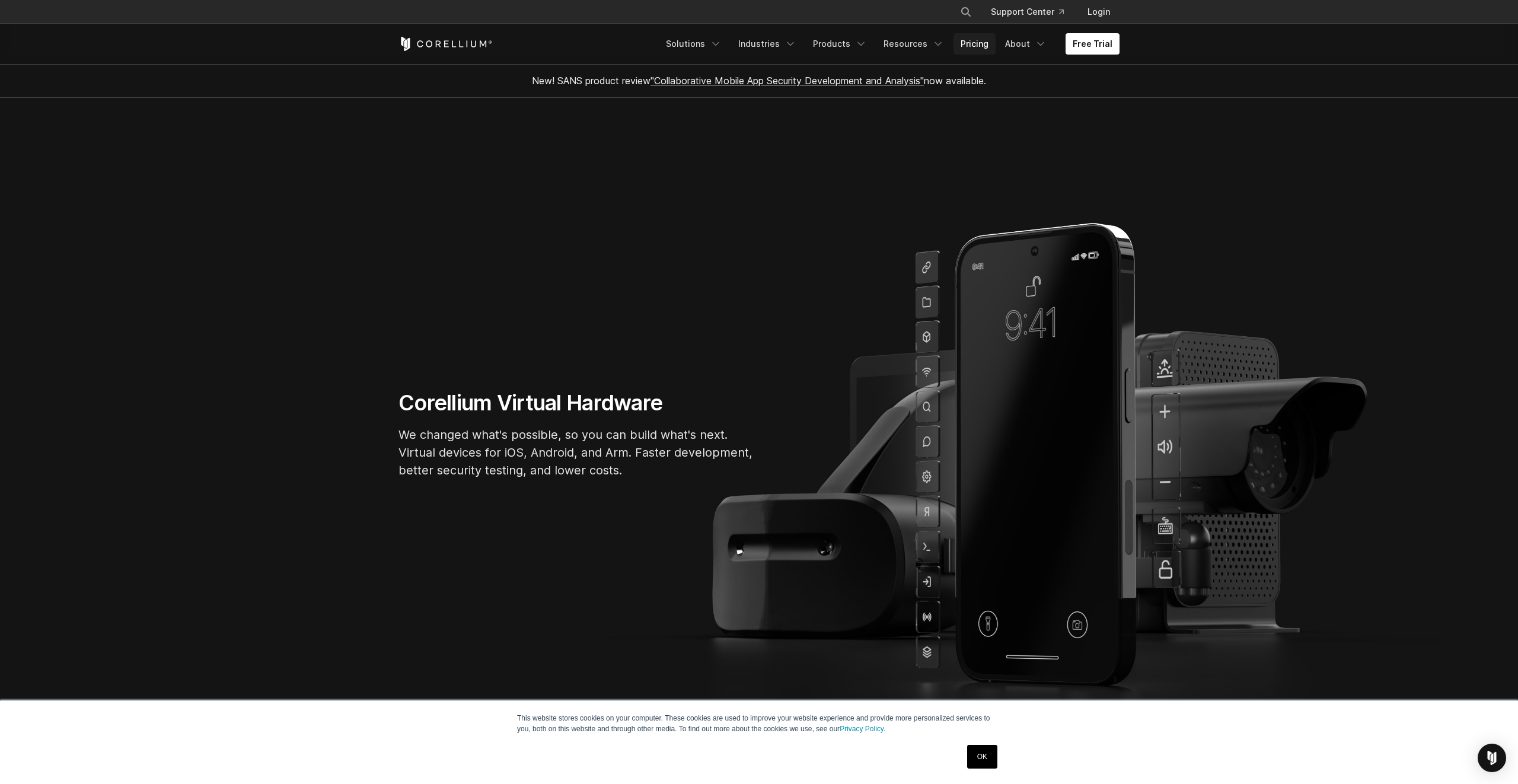
click at [973, 39] on link "Pricing" at bounding box center [975, 44] width 42 height 22
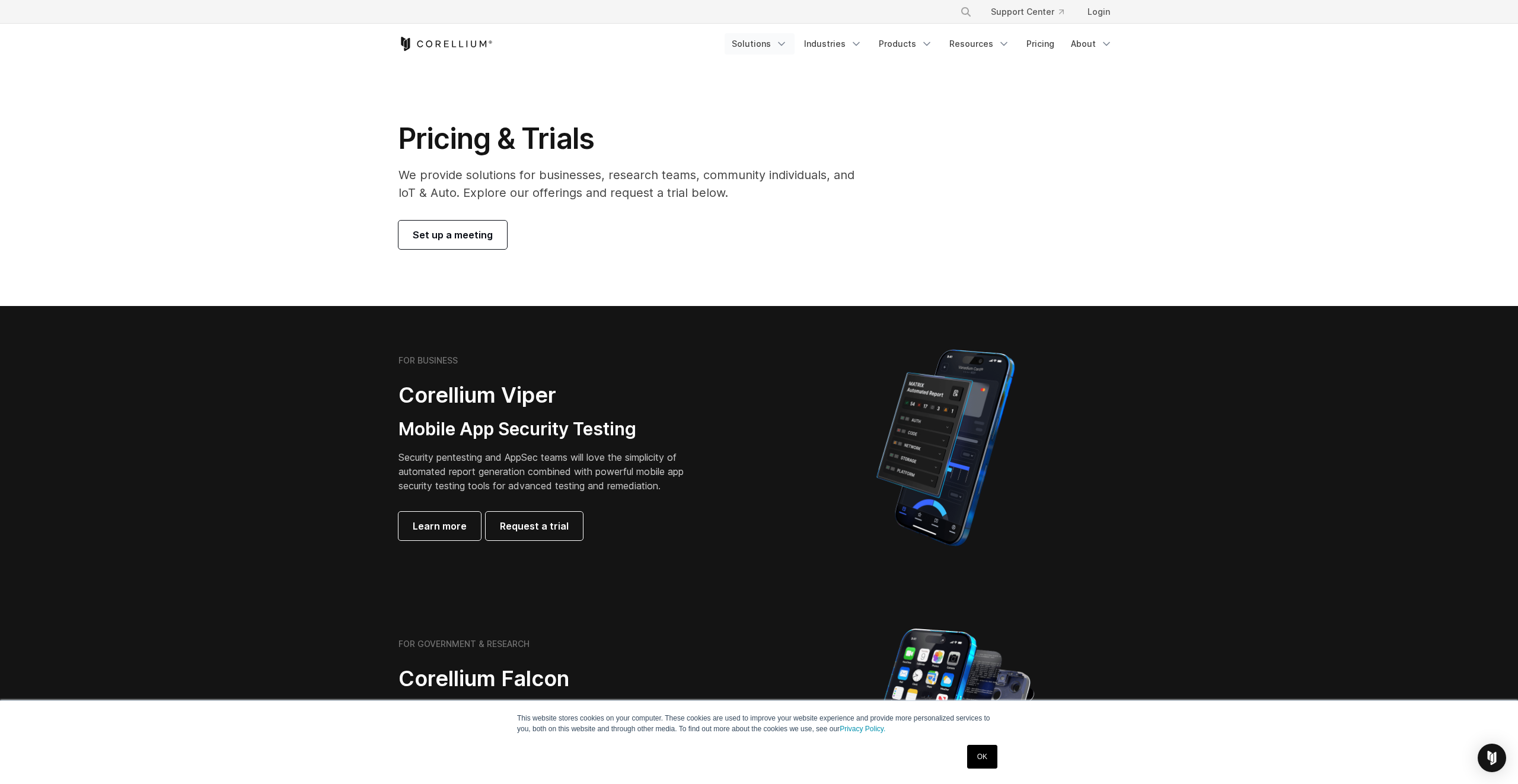
click at [780, 43] on link "Solutions" at bounding box center [760, 44] width 70 height 22
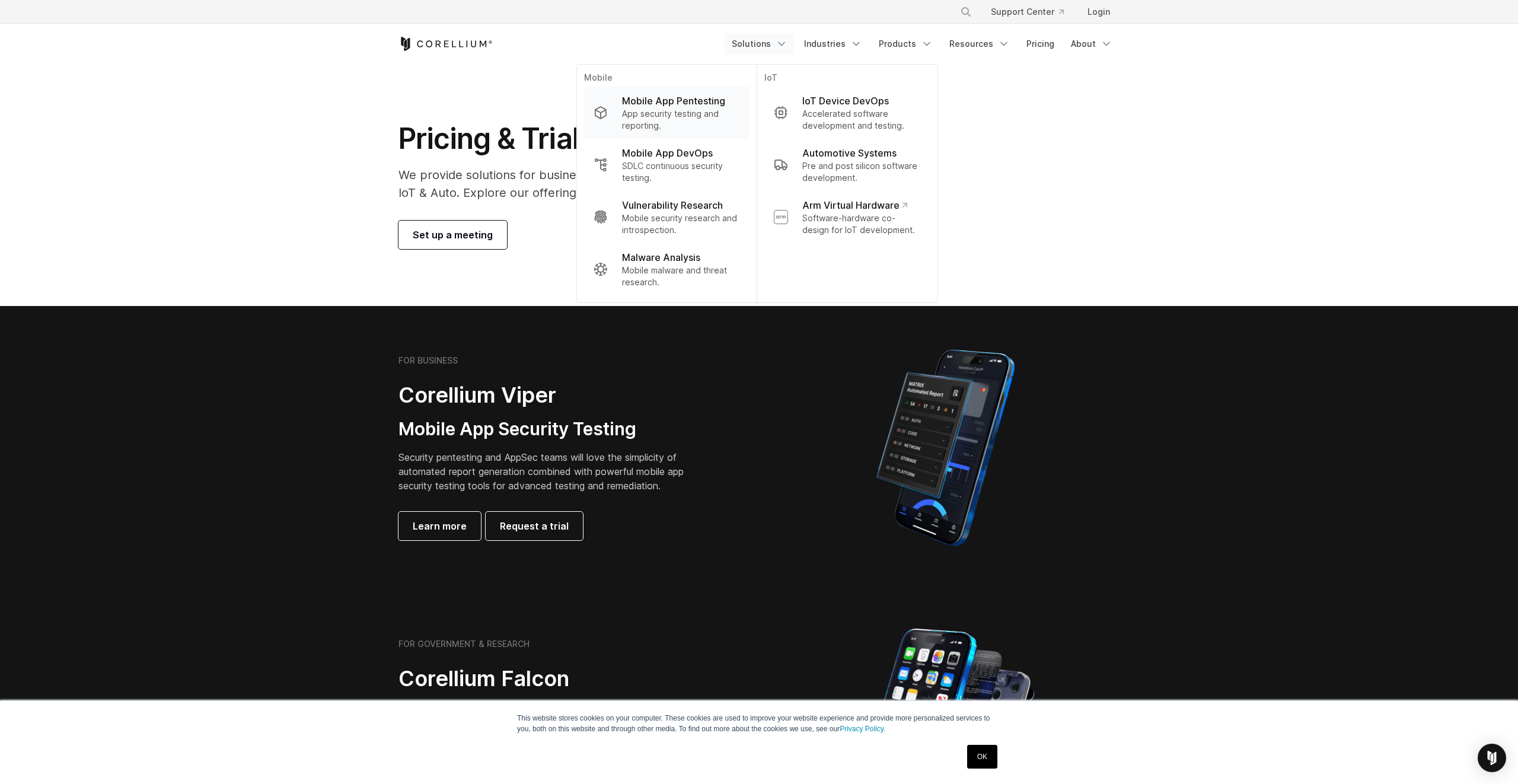
click at [719, 98] on p "Mobile App Pentesting" at bounding box center [674, 101] width 103 height 14
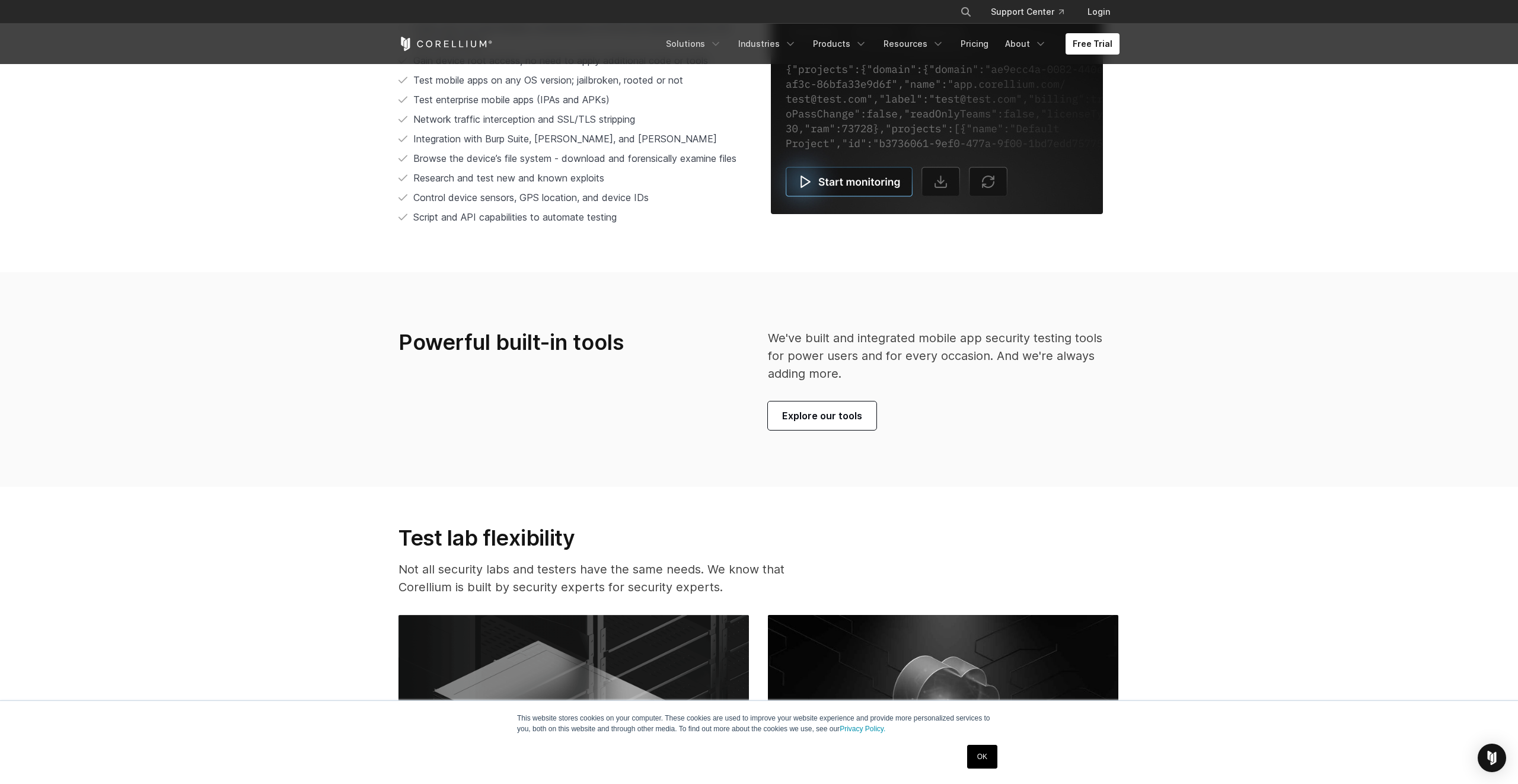
scroll to position [2831, 0]
